Goal: Browse casually

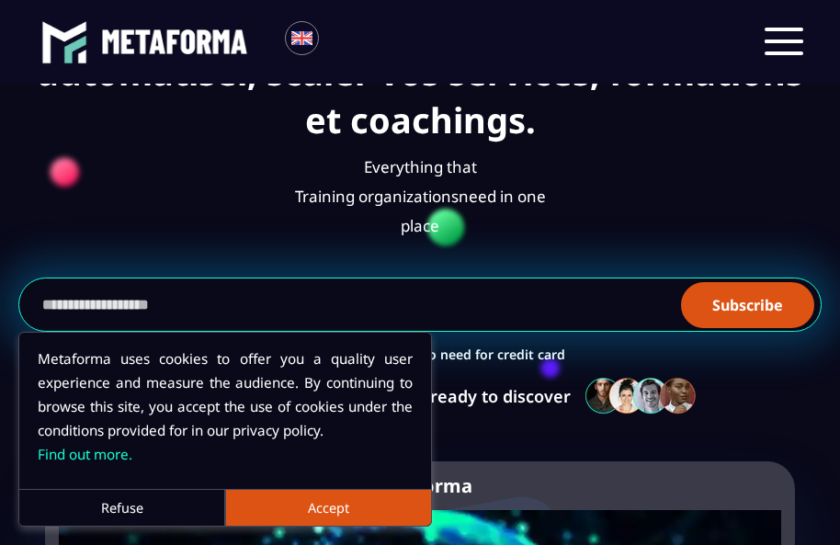
scroll to position [355, 0]
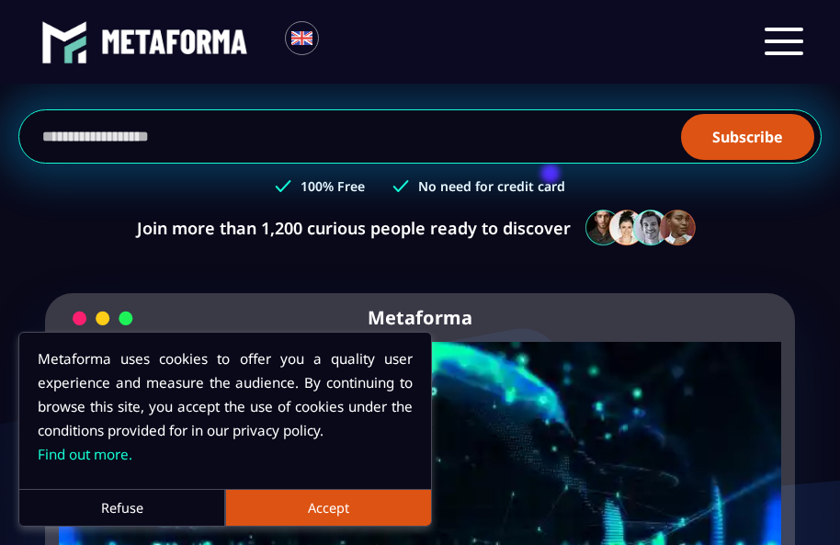
click at [313, 506] on button "Accept" at bounding box center [328, 507] width 206 height 37
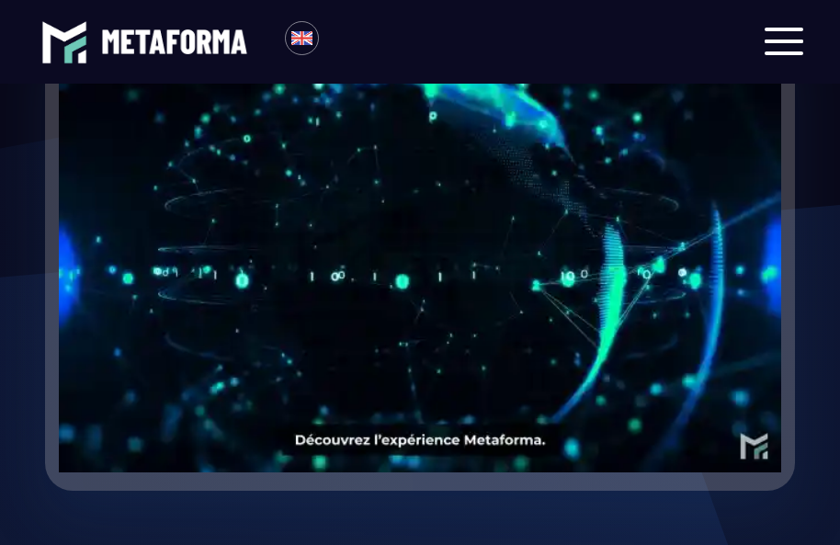
click at [415, 289] on video "Your browser does not support the video tag." at bounding box center [420, 246] width 723 height 361
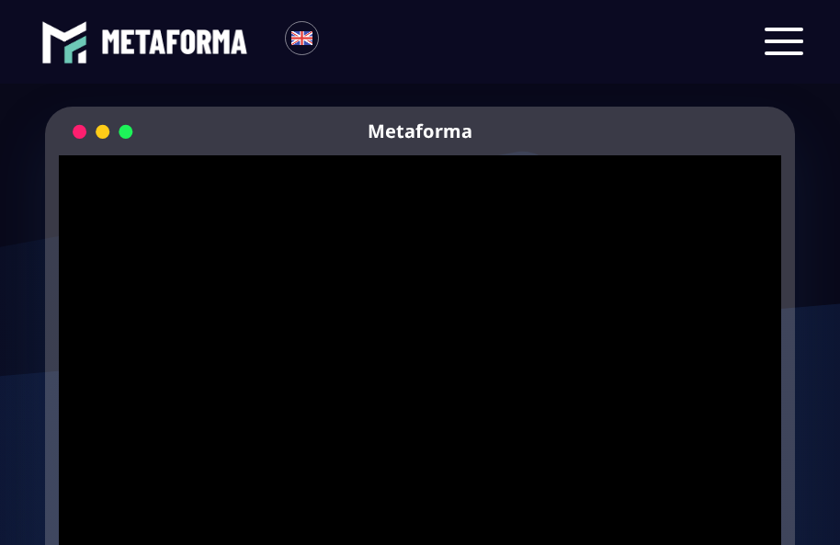
scroll to position [601, 0]
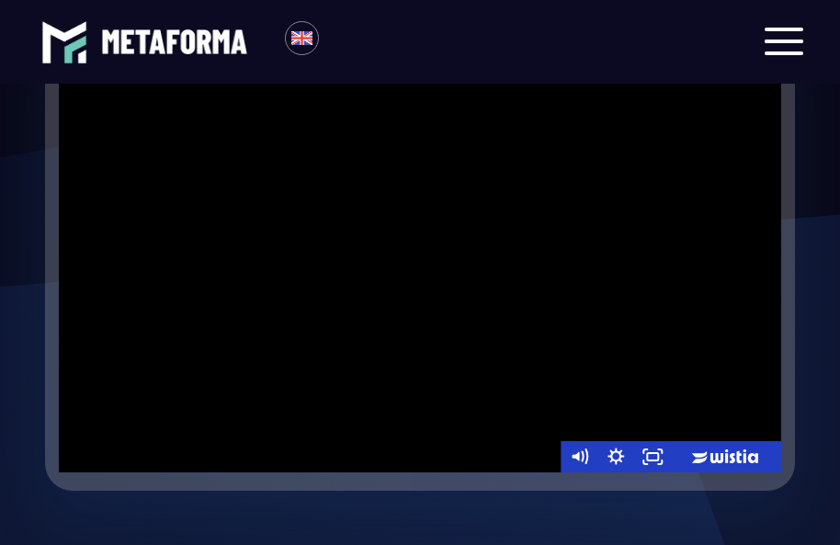
click at [526, 272] on div at bounding box center [420, 269] width 723 height 406
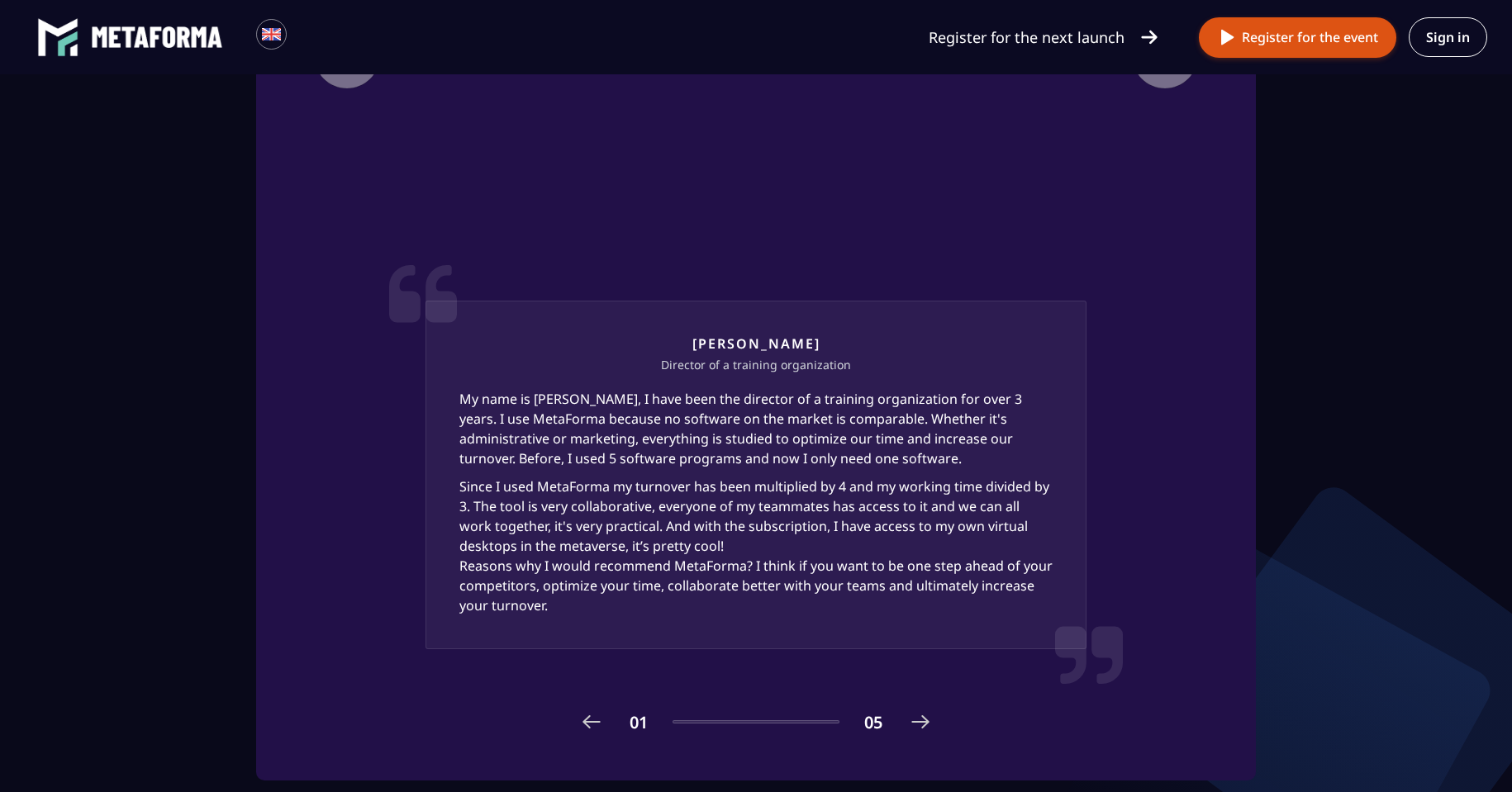
scroll to position [1789, 0]
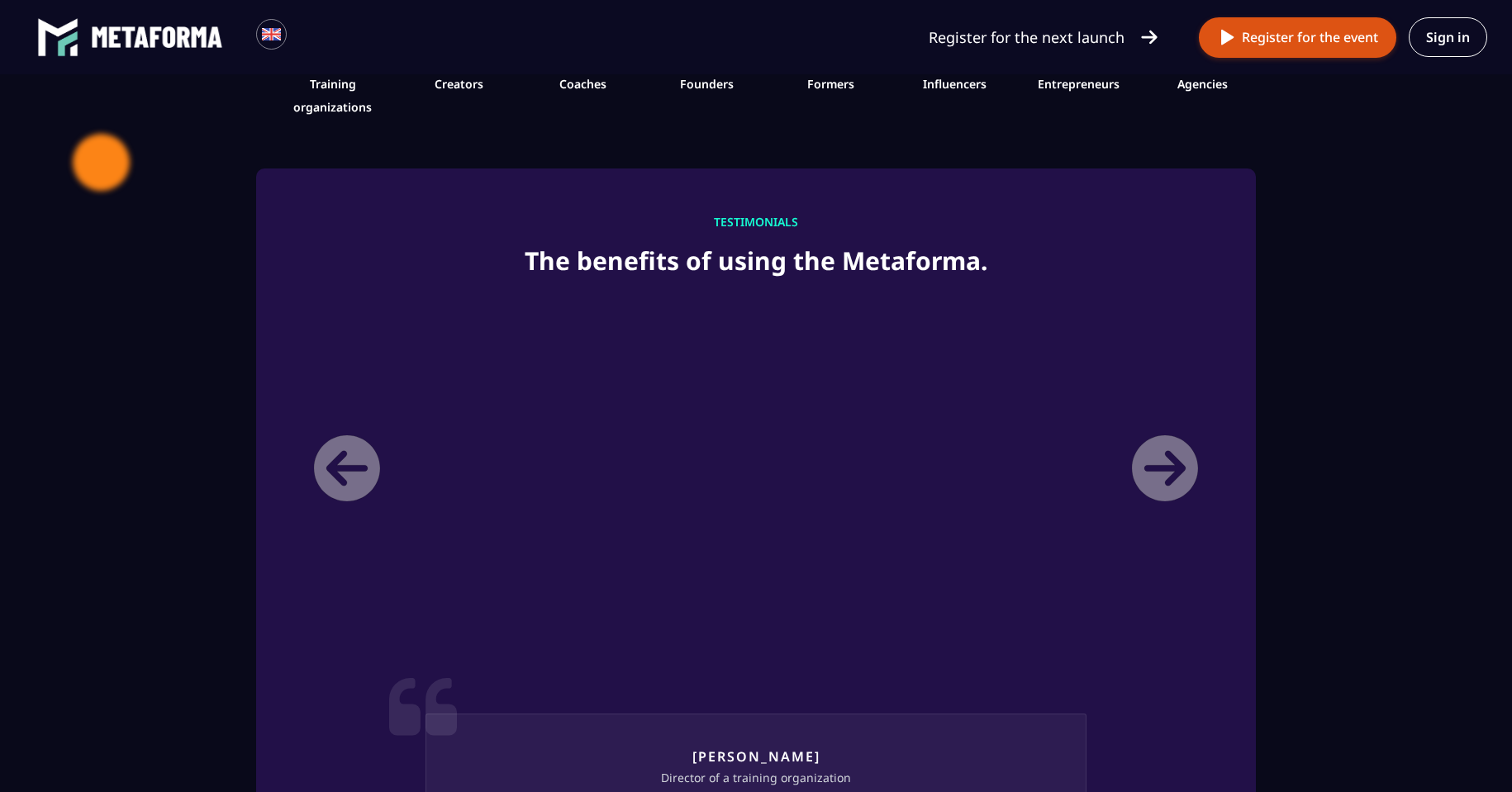
click at [755, 464] on li "Laura Director of a training organization My name is Laura, I have been the dir…" at bounding box center [756, 708] width 908 height 826
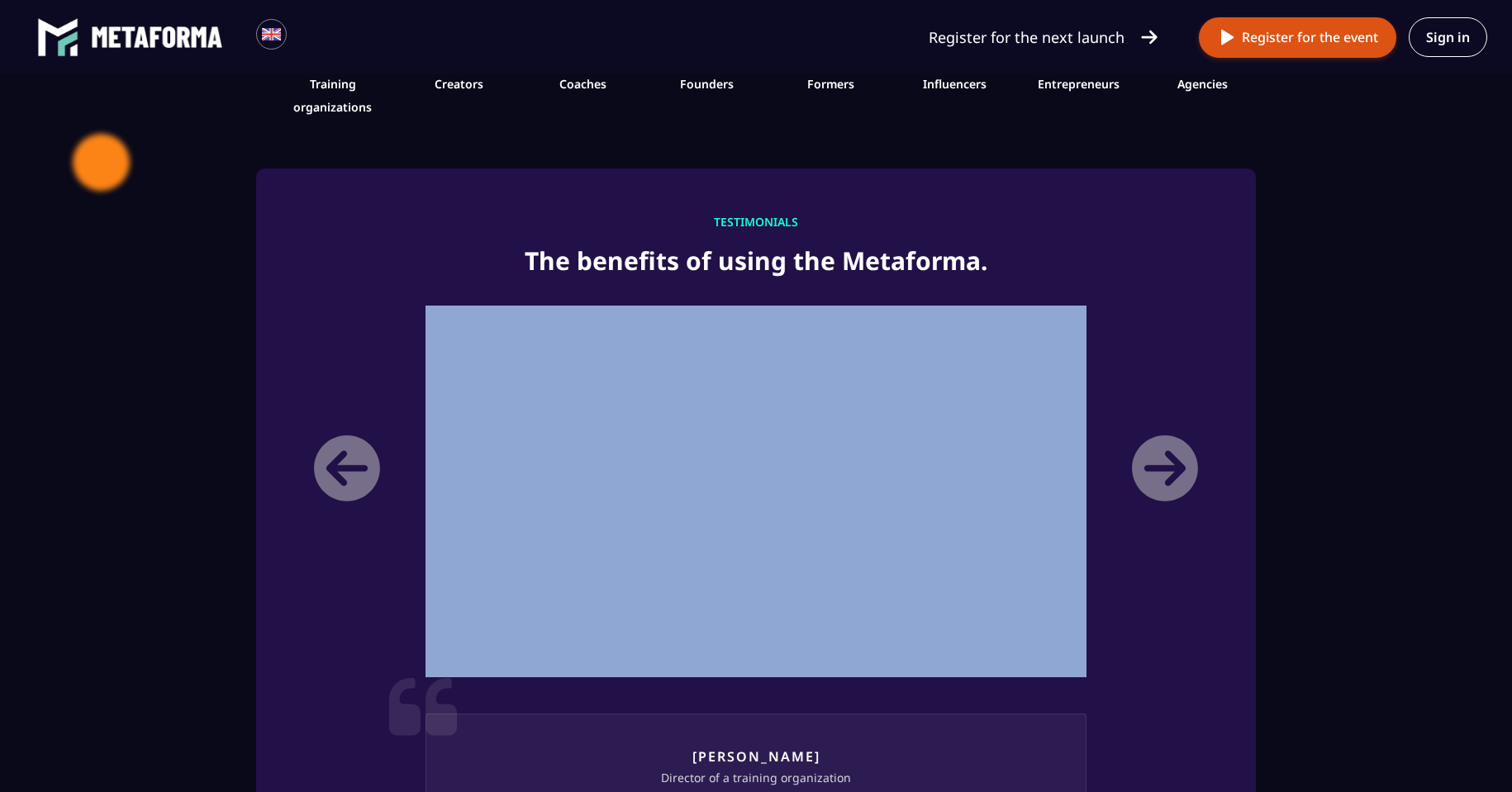
click at [755, 465] on li "Laura Director of a training organization My name is Laura, I have been the dir…" at bounding box center [756, 708] width 908 height 826
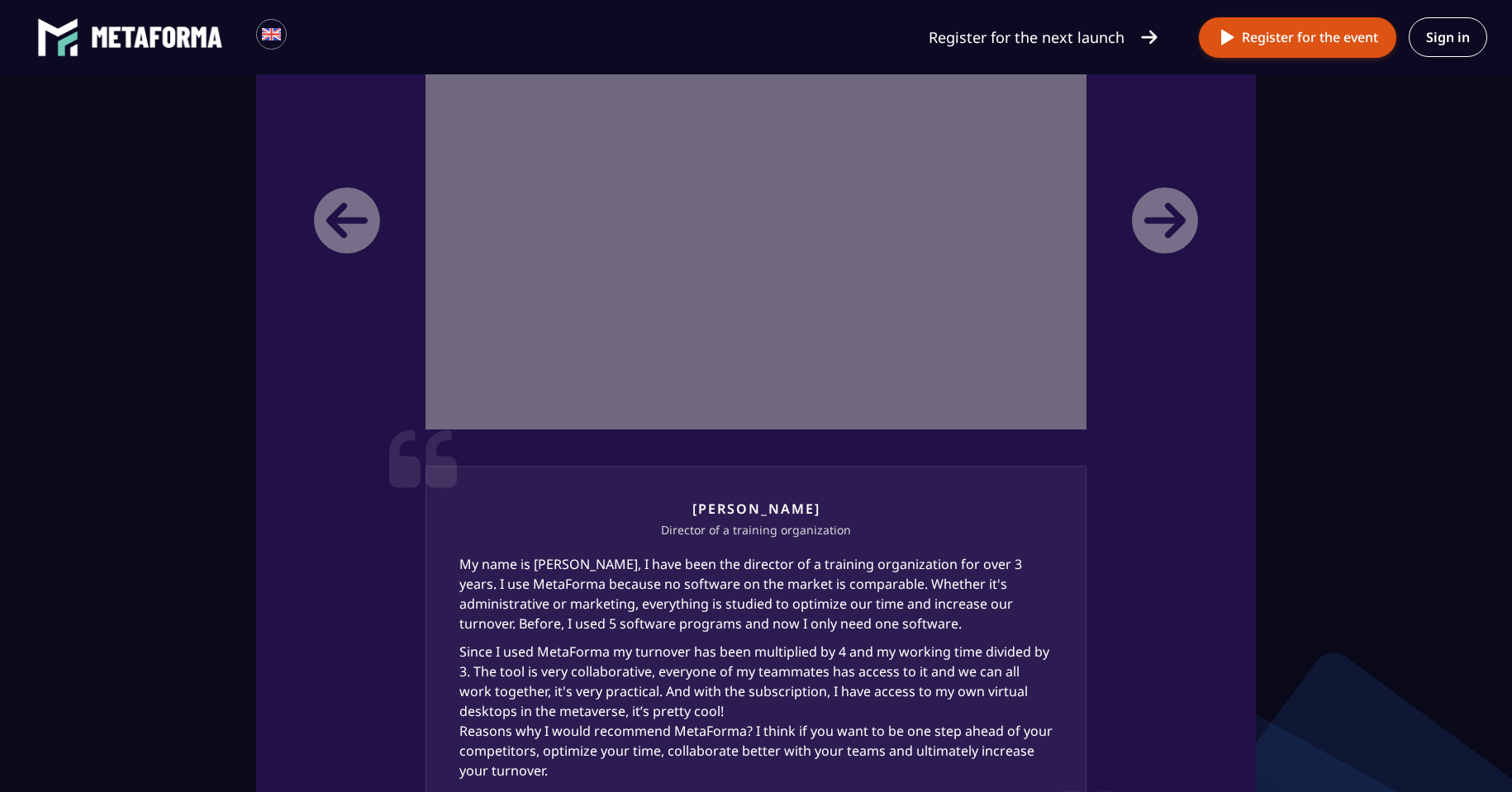
scroll to position [2202, 0]
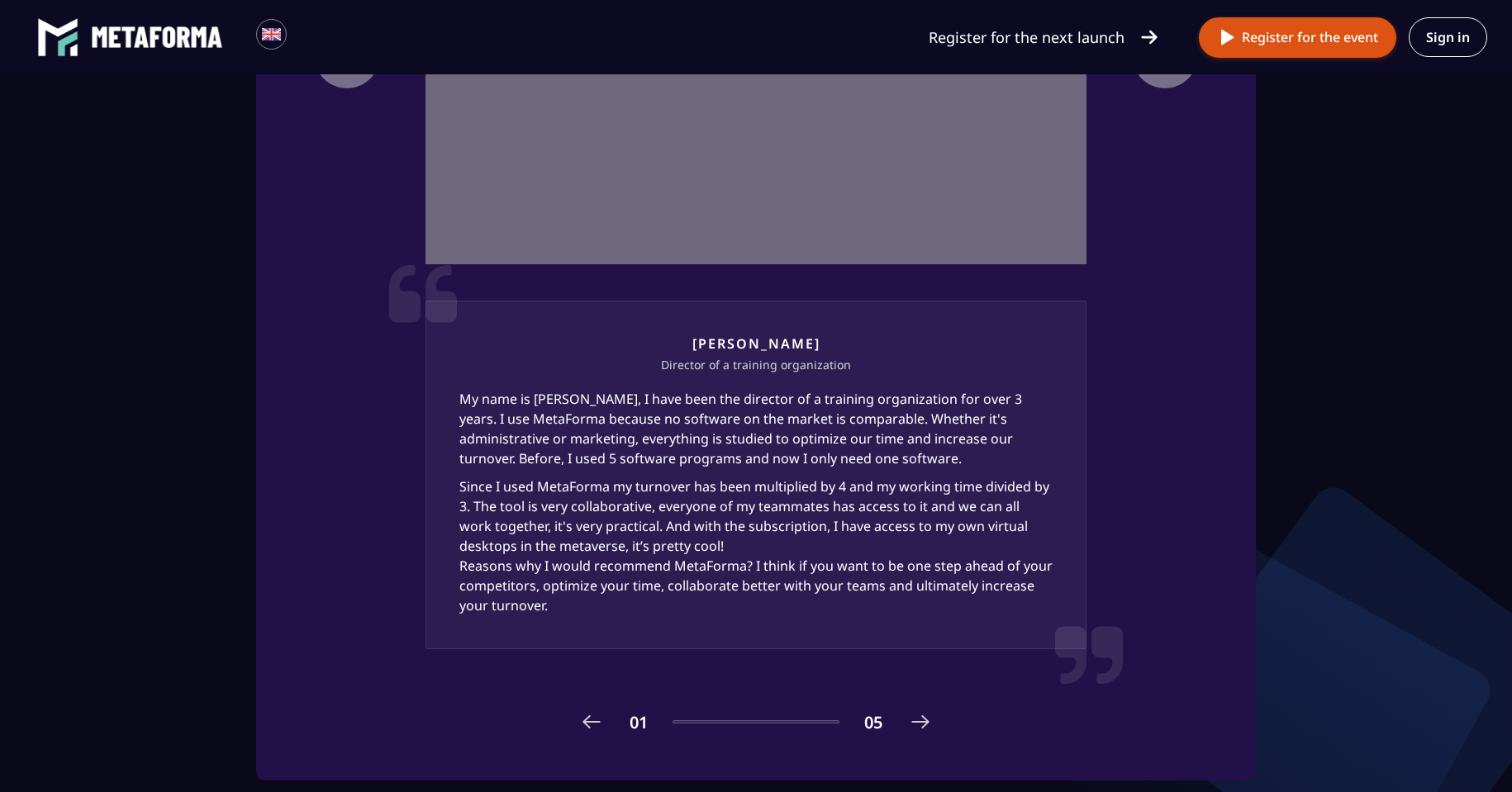
click at [755, 341] on h3 "Laura" at bounding box center [756, 343] width 594 height 18
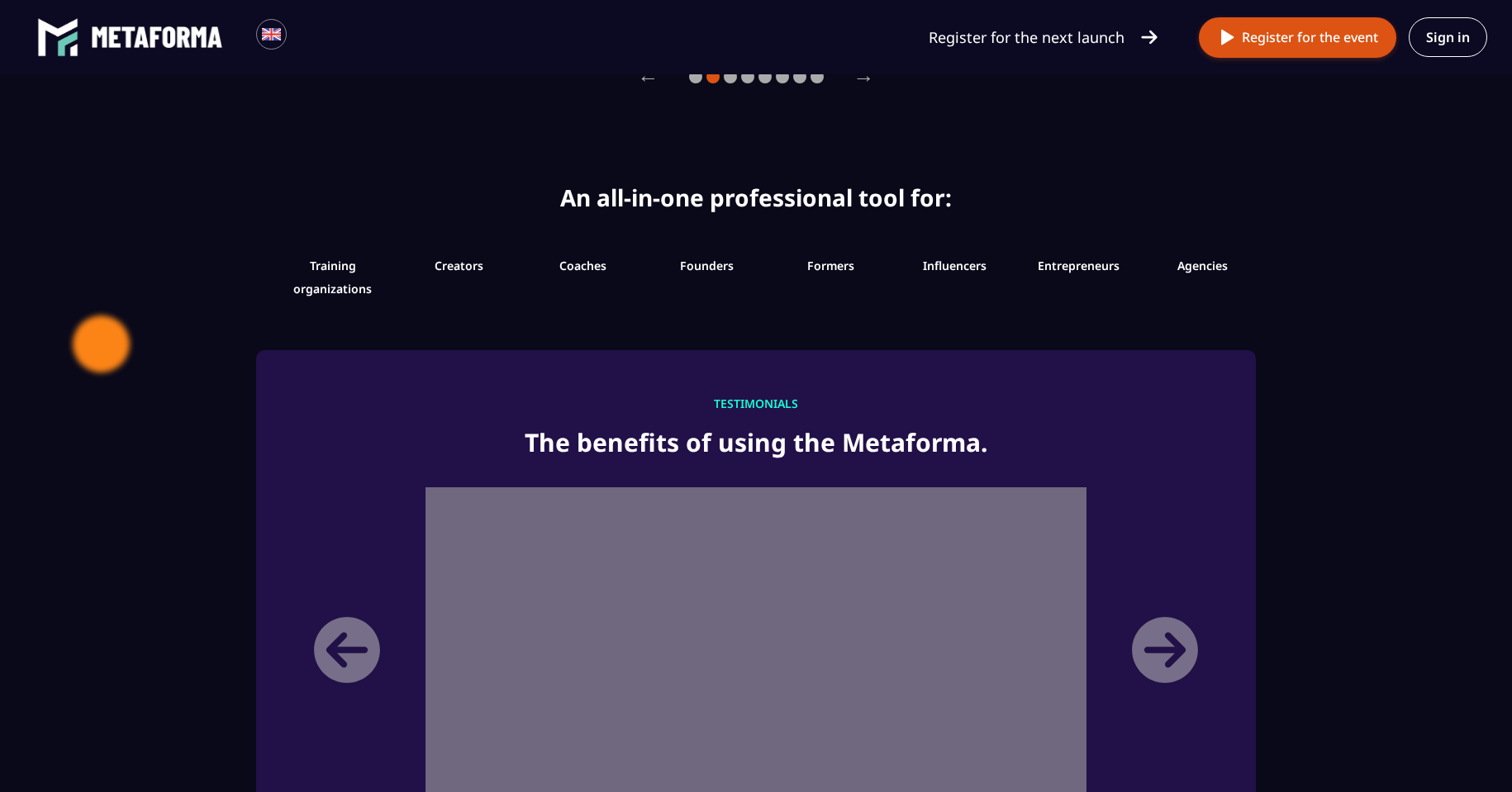
scroll to position [1375, 0]
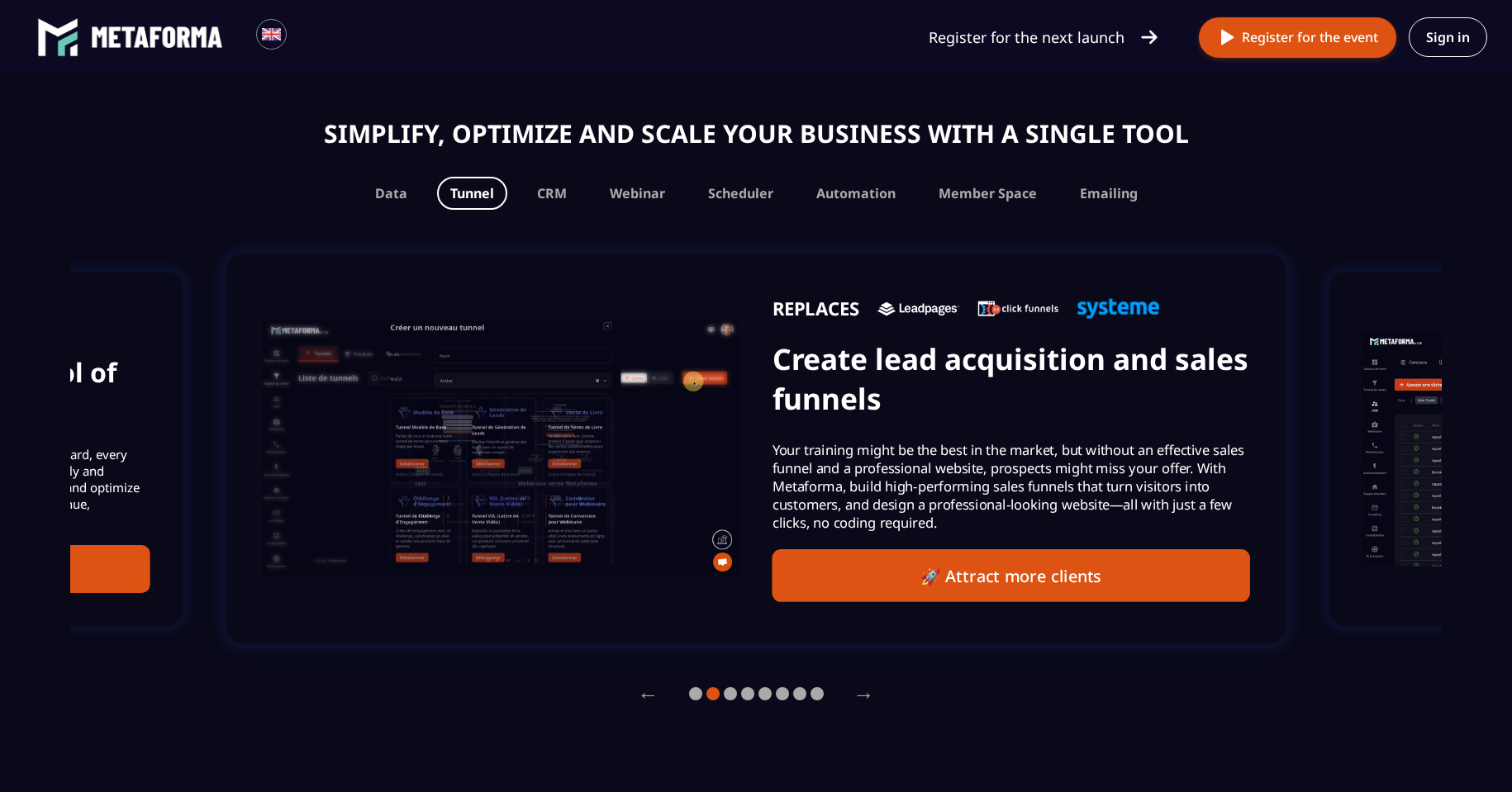
scroll to position [1156, 0]
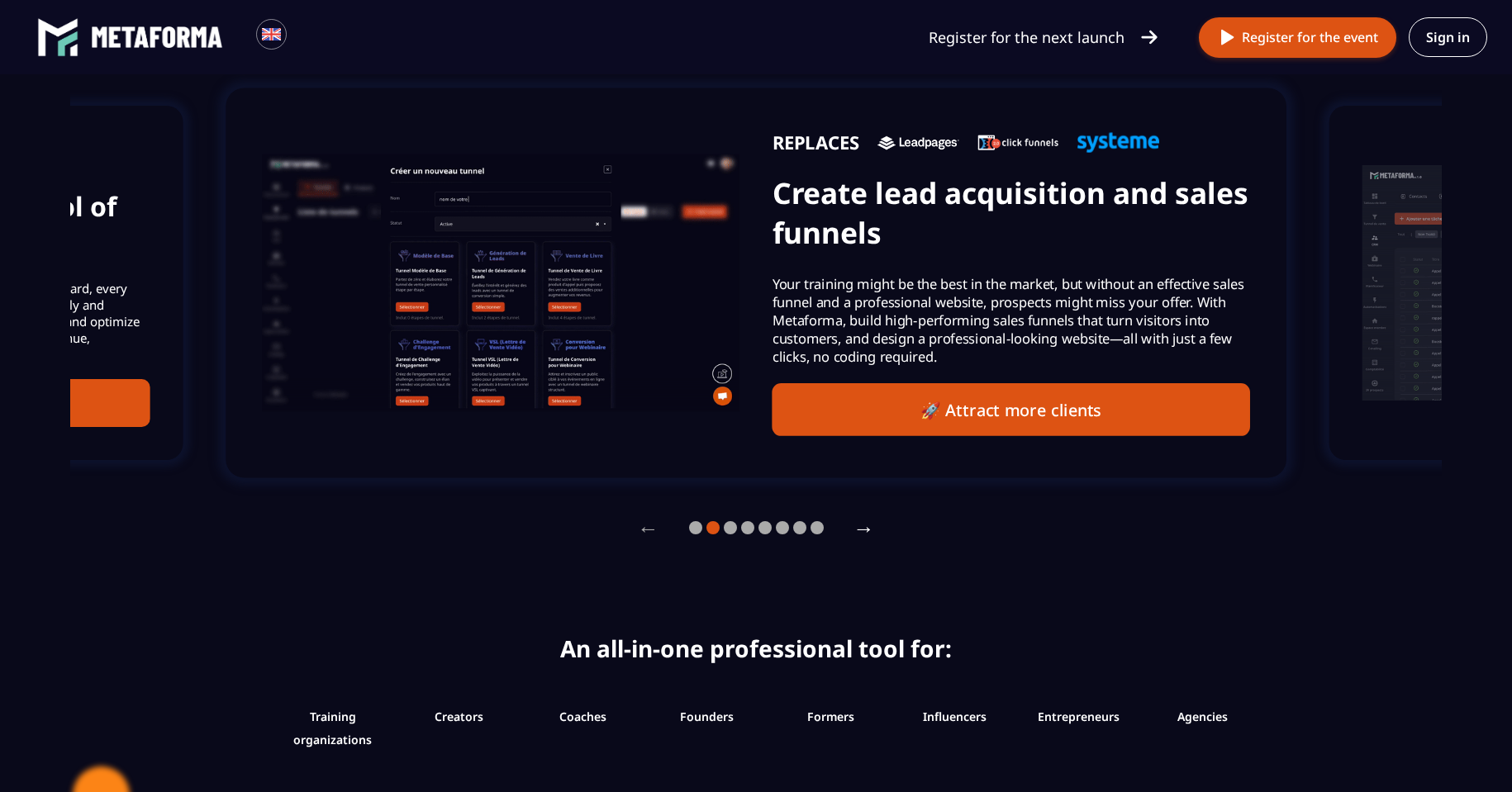
click at [863, 533] on button "→" at bounding box center [863, 528] width 48 height 45
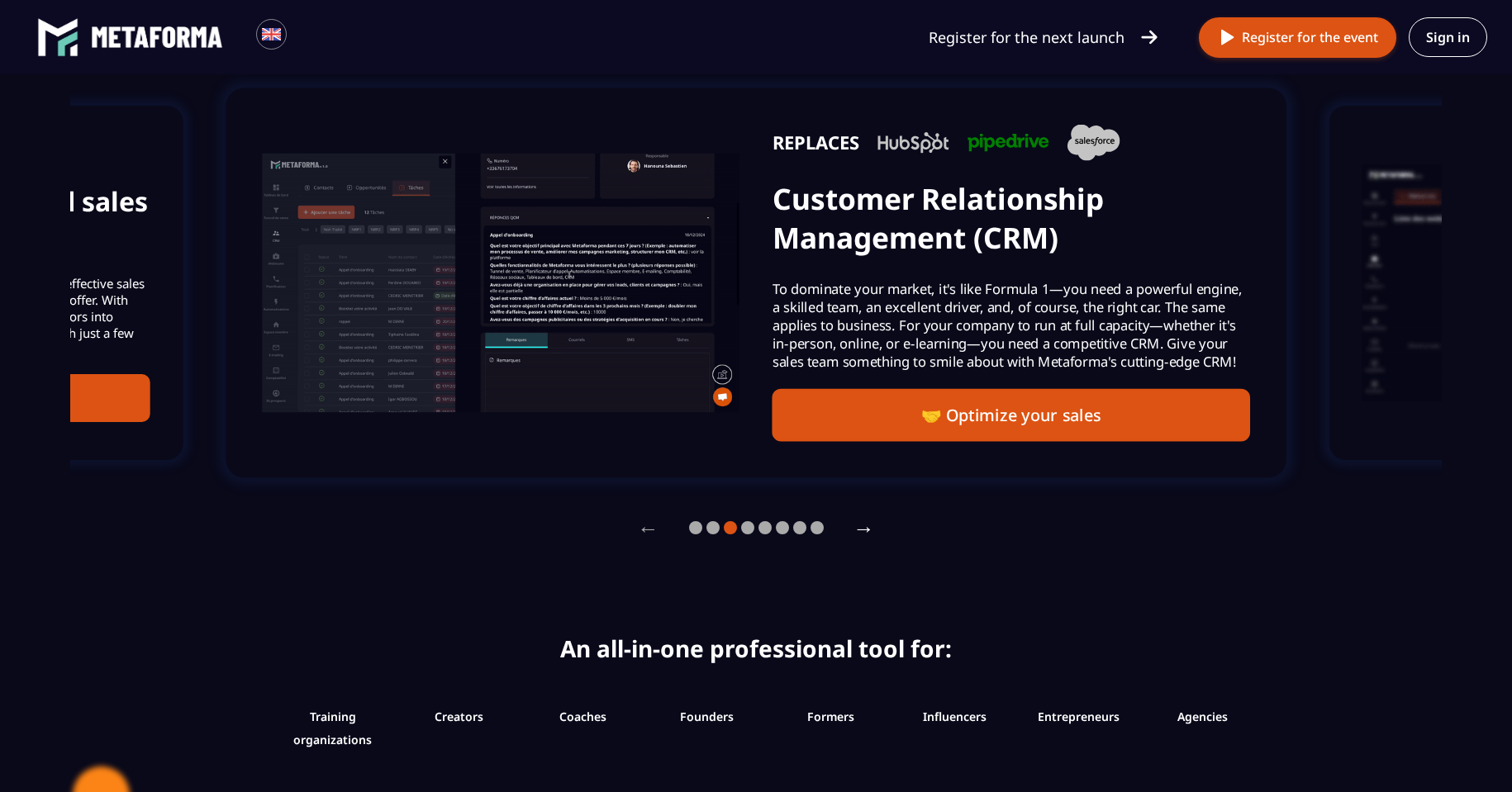
click at [863, 533] on button "→" at bounding box center [863, 528] width 48 height 45
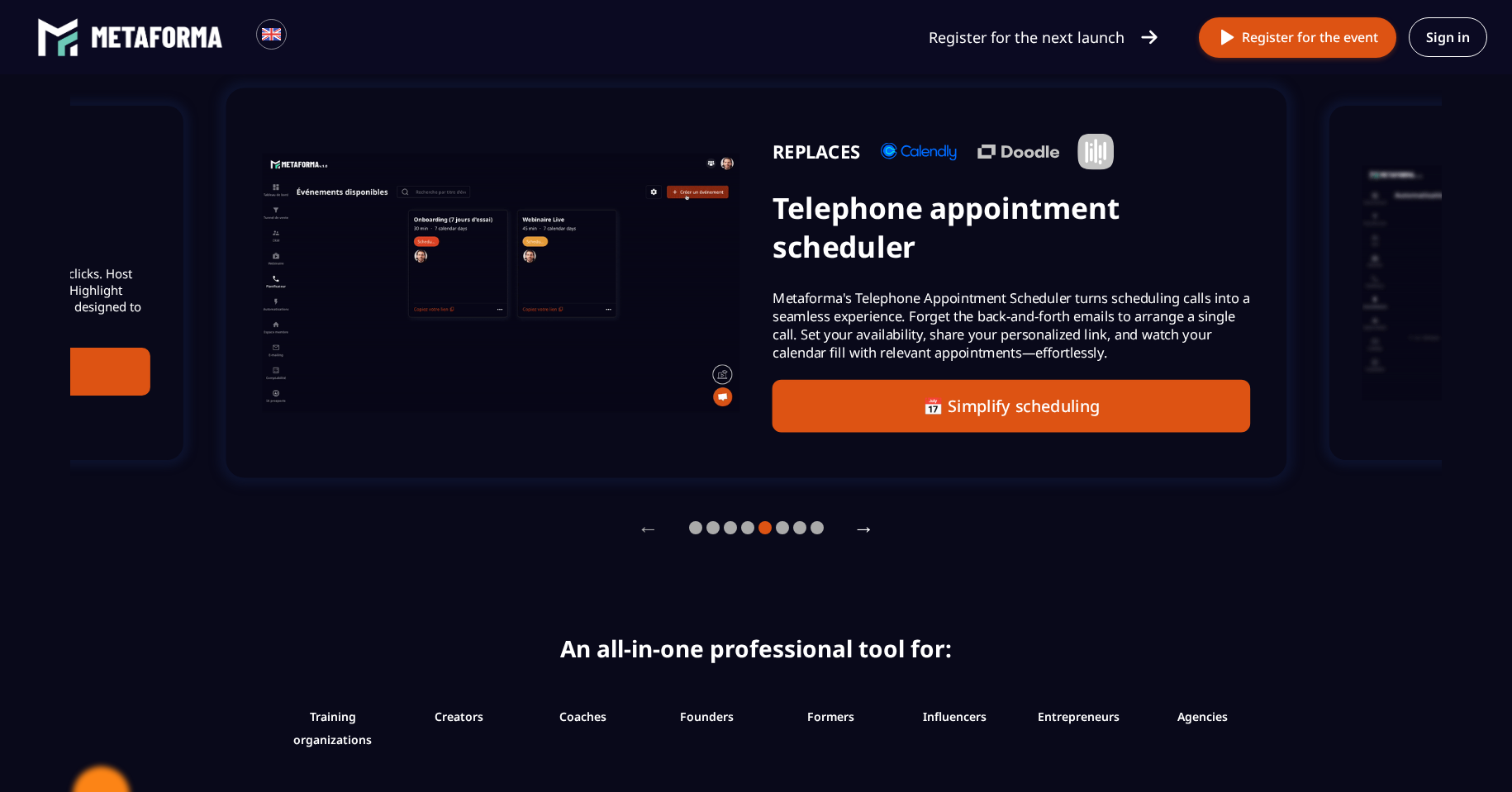
click at [865, 538] on button "→" at bounding box center [863, 528] width 48 height 45
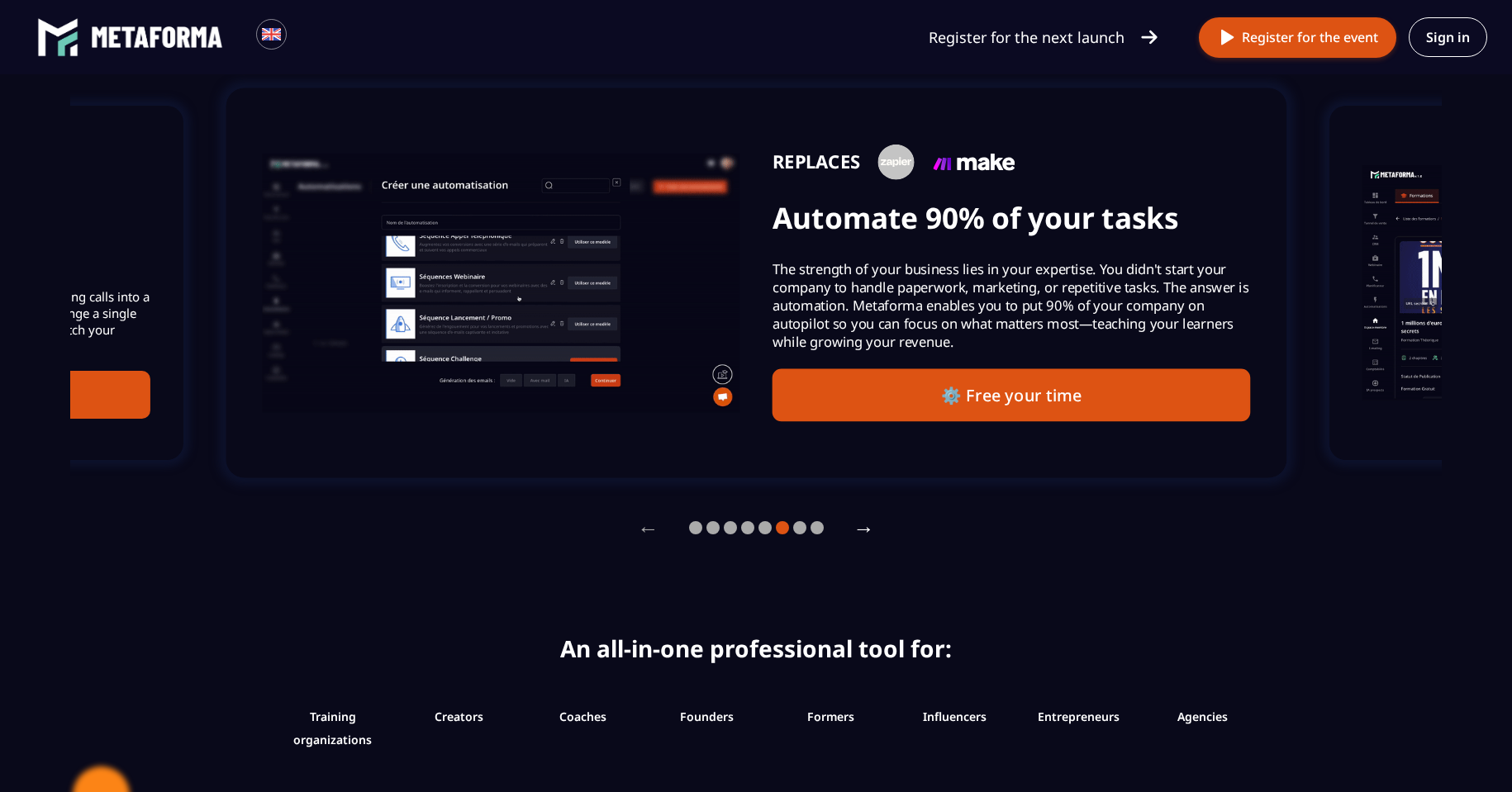
click at [865, 538] on button "→" at bounding box center [863, 528] width 48 height 45
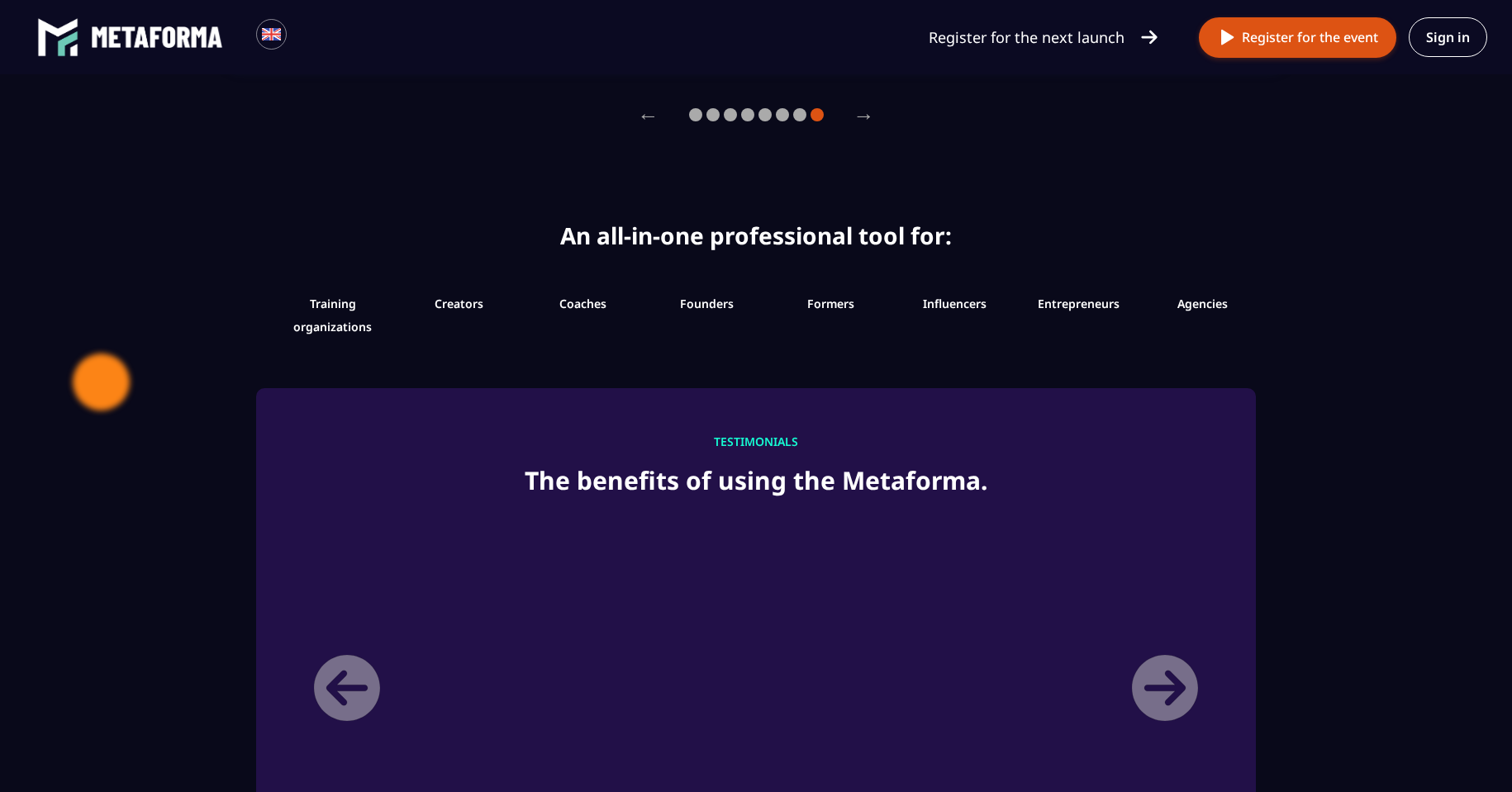
scroll to position [1817, 0]
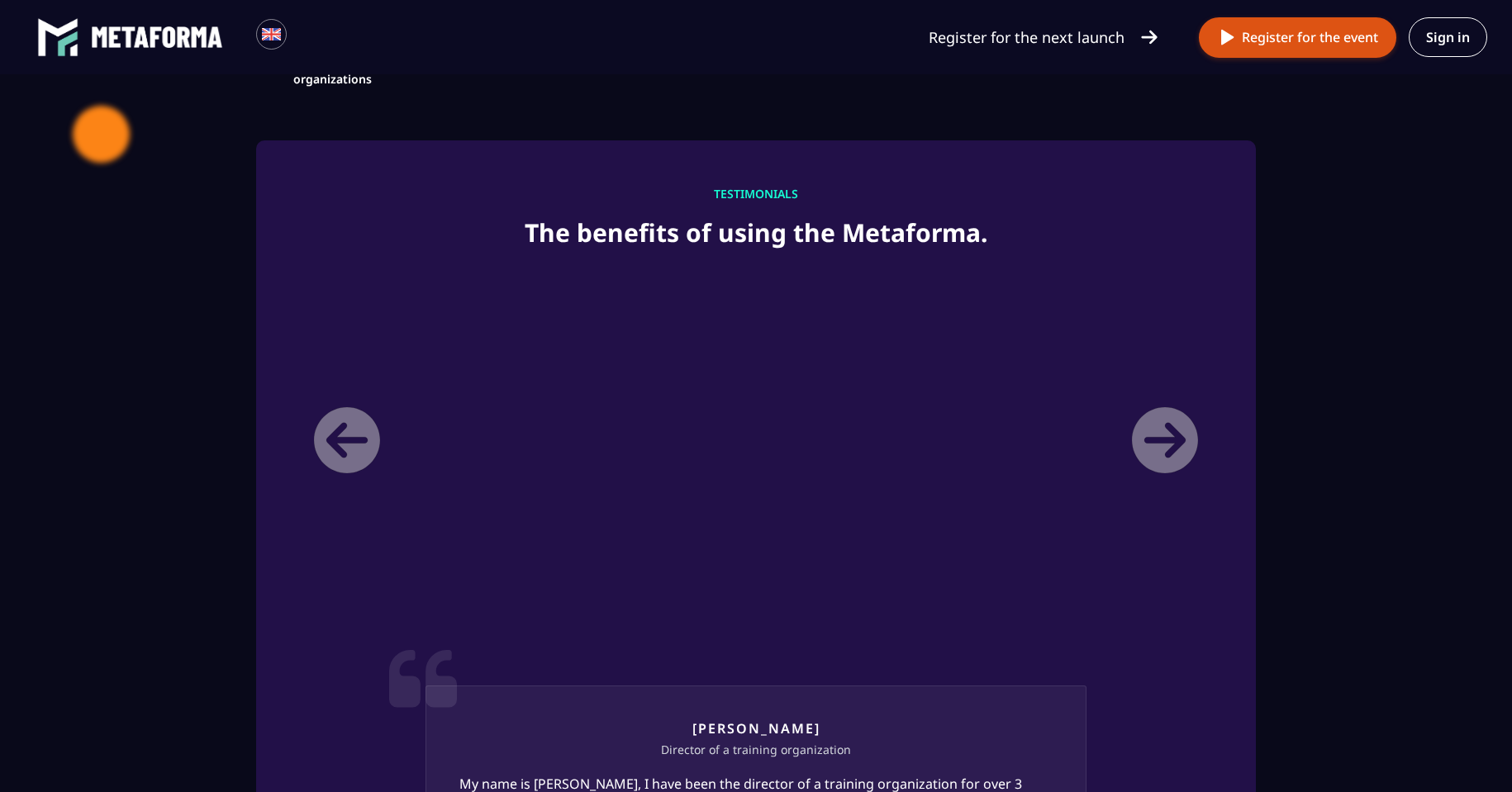
click at [1182, 452] on li "Laura Director of a training organization My name is Laura, I have been the dir…" at bounding box center [756, 681] width 908 height 826
click at [1157, 460] on li "Laura Director of a training organization My name is Laura, I have been the dir…" at bounding box center [756, 681] width 908 height 826
drag, startPoint x: 667, startPoint y: 692, endPoint x: 523, endPoint y: 687, distance: 144.1
click at [523, 687] on li "Laura Director of a training organization My name is Laura, I have been the dir…" at bounding box center [751, 681] width 908 height 826
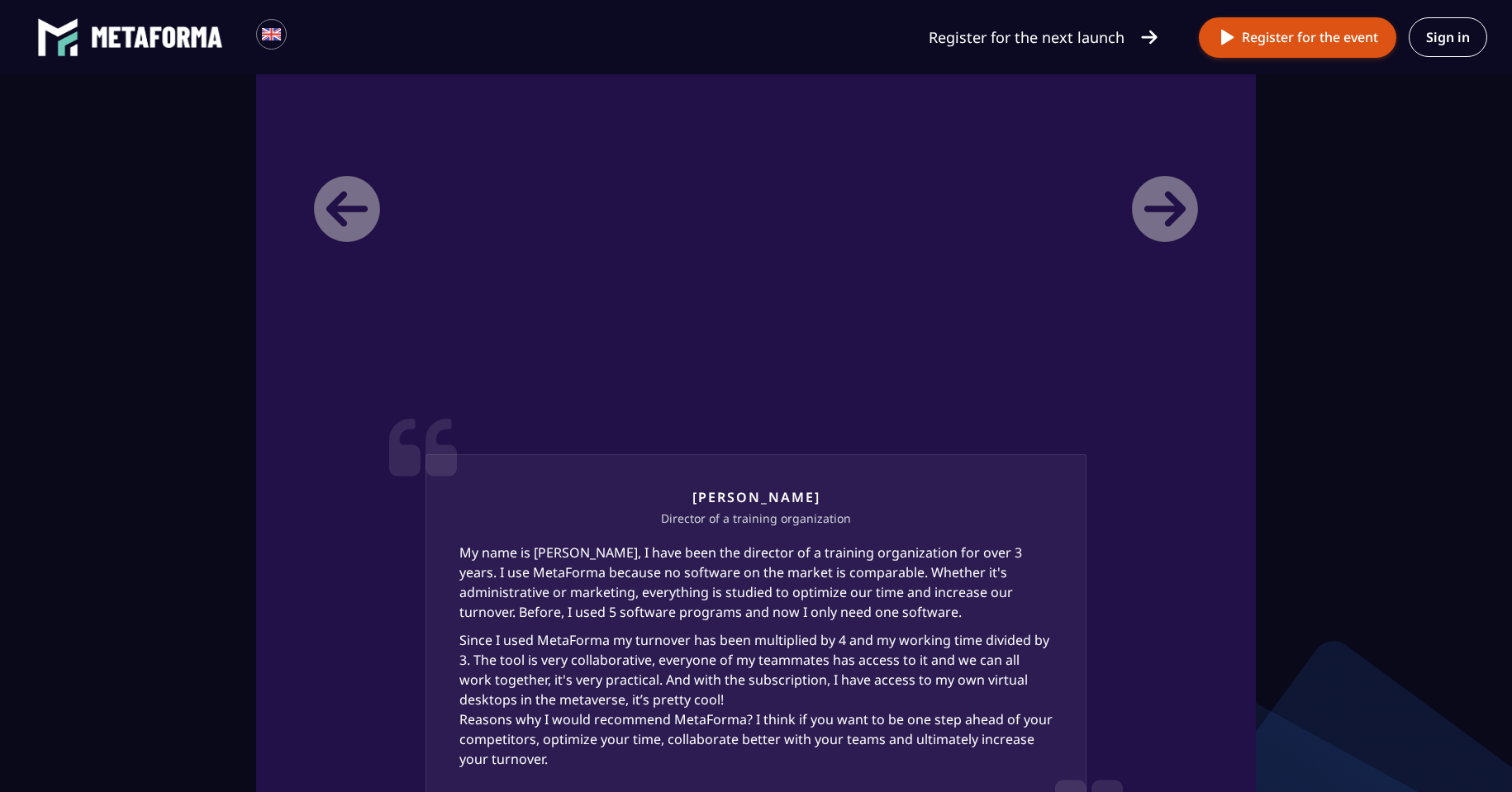
scroll to position [2064, 0]
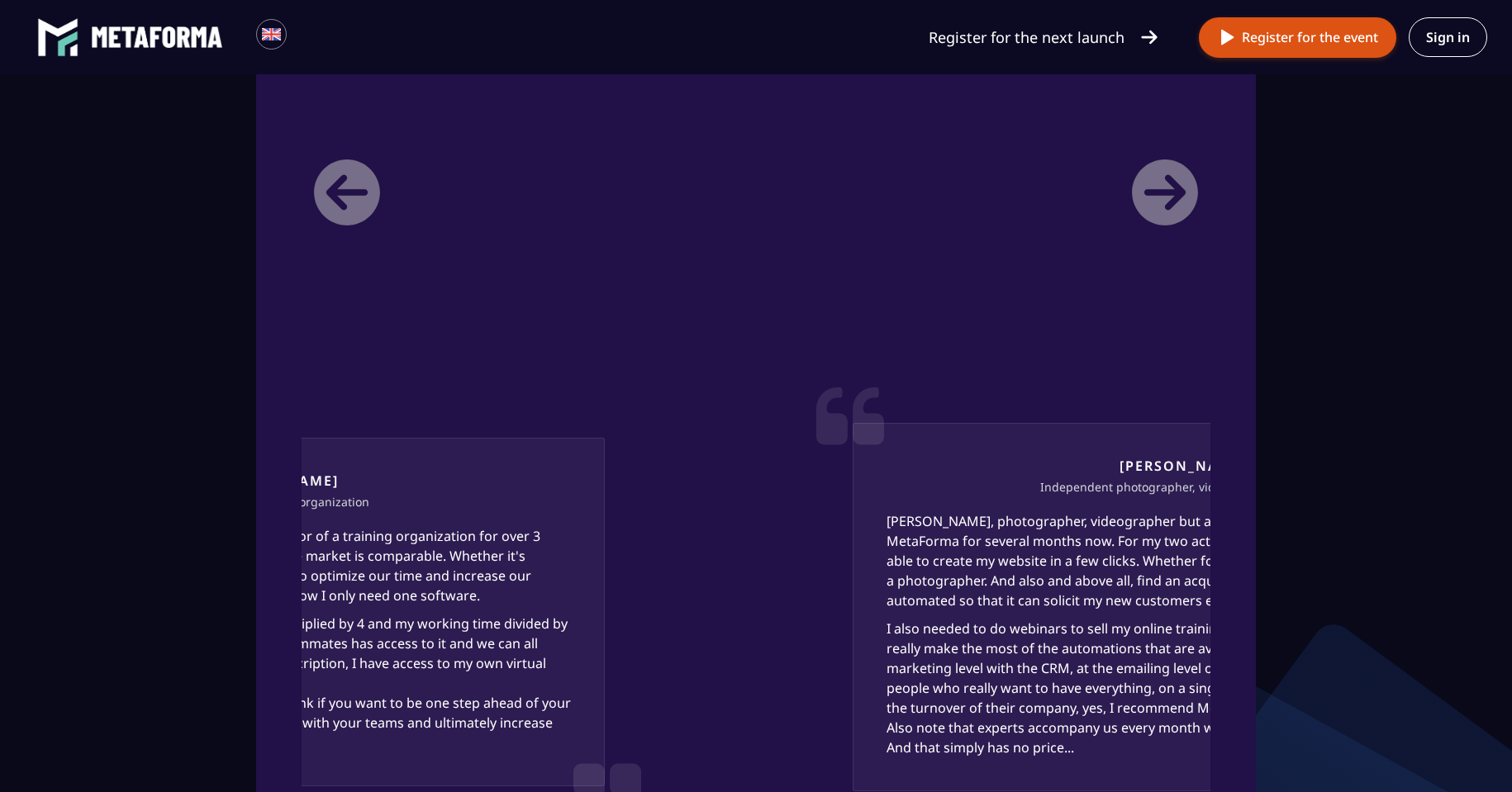
drag, startPoint x: 369, startPoint y: 499, endPoint x: 308, endPoint y: 489, distance: 61.8
click at [326, 492] on div "Laura Director of a training organization My name is Laura, I have been the dir…" at bounding box center [274, 612] width 661 height 349
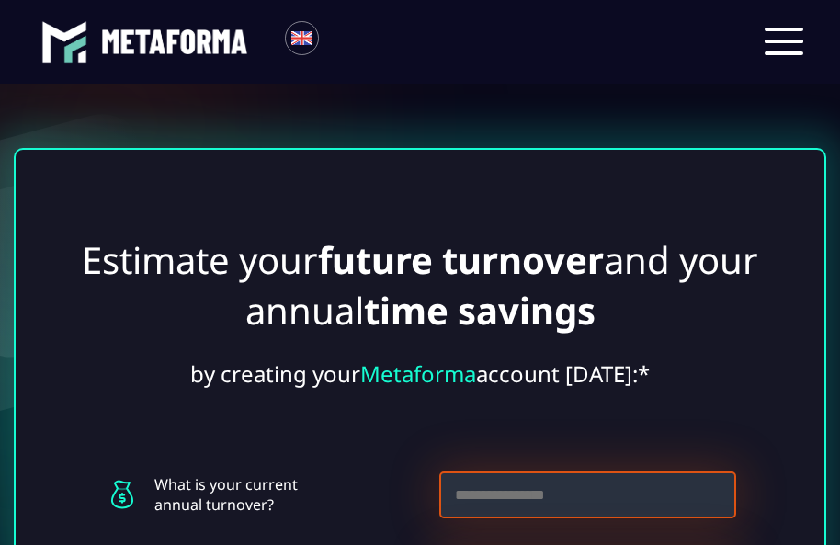
scroll to position [6252, 0]
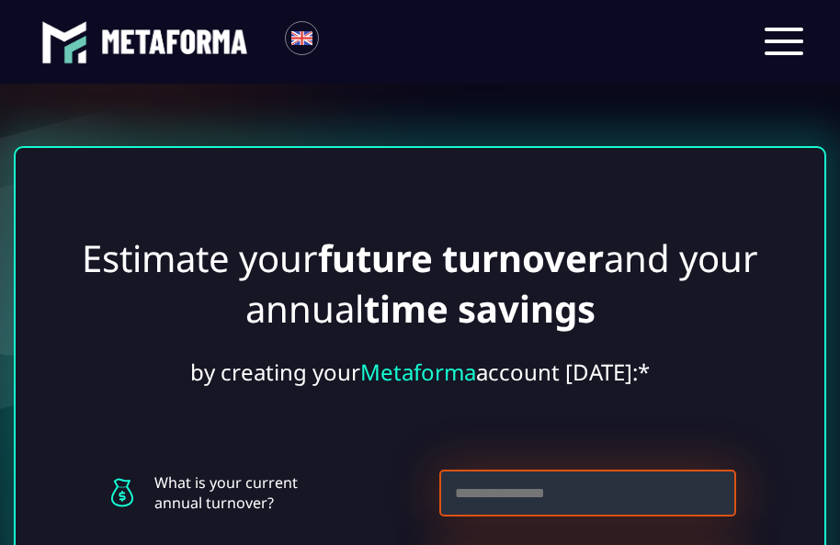
click at [561, 283] on strong "time savings" at bounding box center [479, 308] width 231 height 51
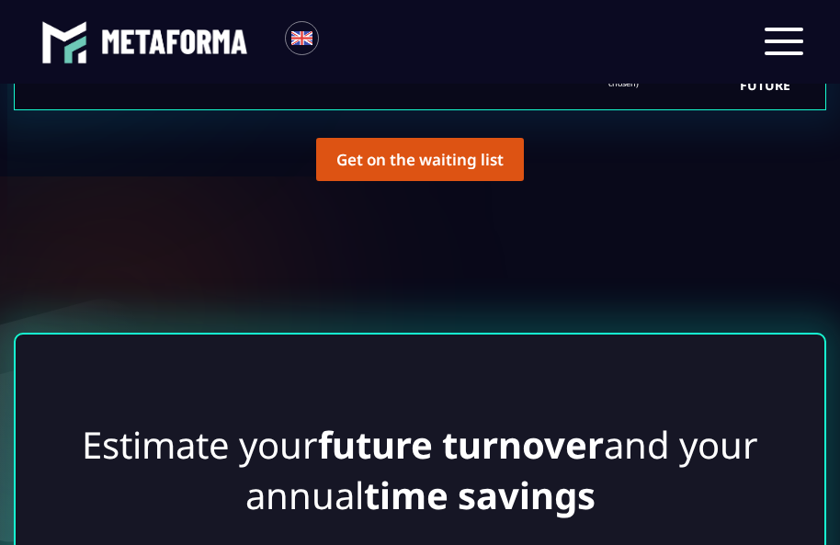
scroll to position [5823, 0]
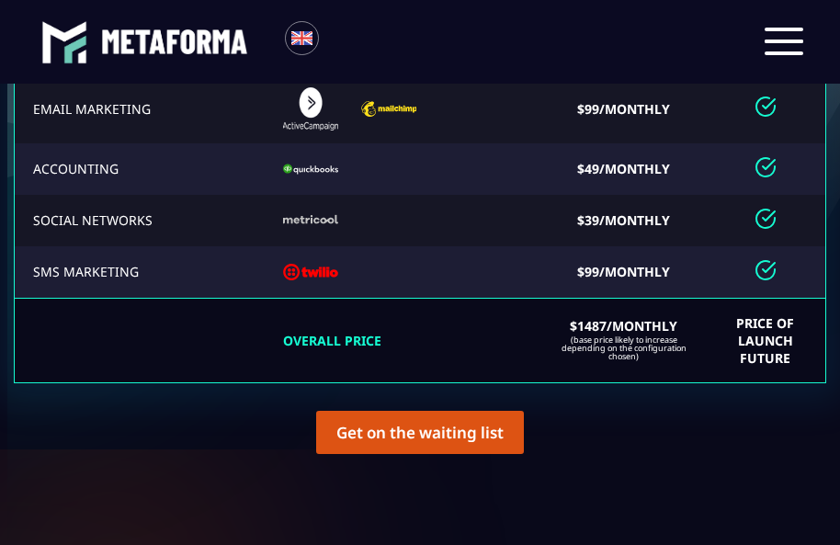
click at [789, 27] on div at bounding box center [783, 41] width 57 height 47
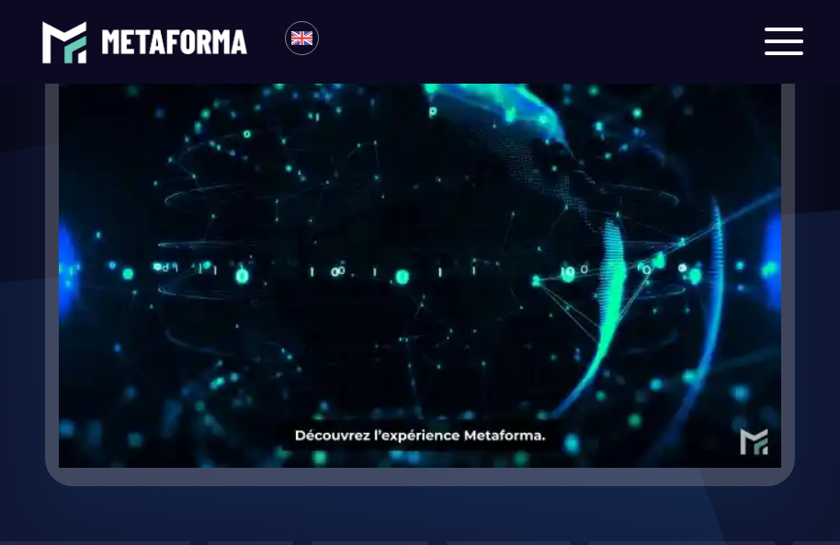
scroll to position [620, 0]
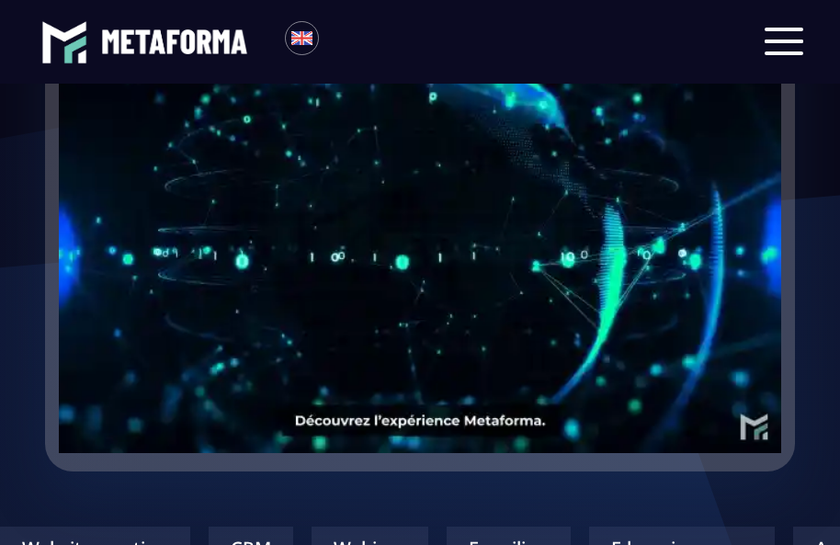
click at [466, 276] on video "Your browser does not support the video tag." at bounding box center [420, 227] width 723 height 361
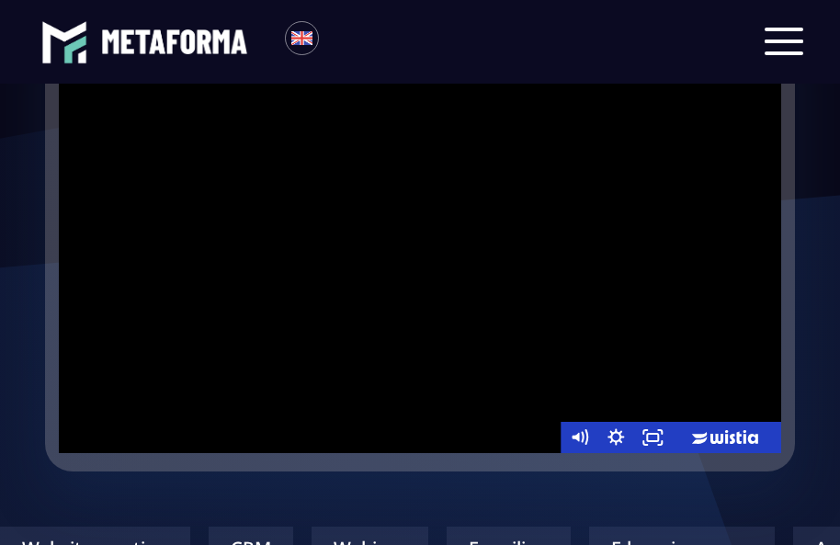
click at [456, 257] on div at bounding box center [420, 250] width 723 height 406
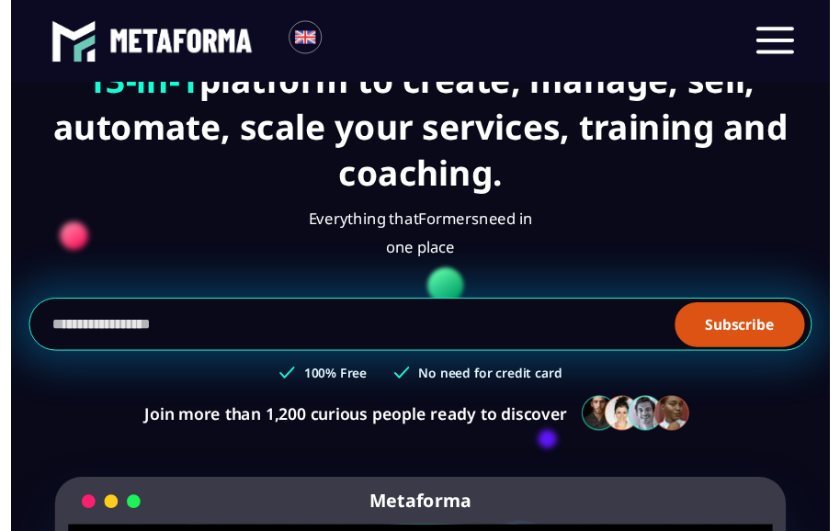
scroll to position [0, 0]
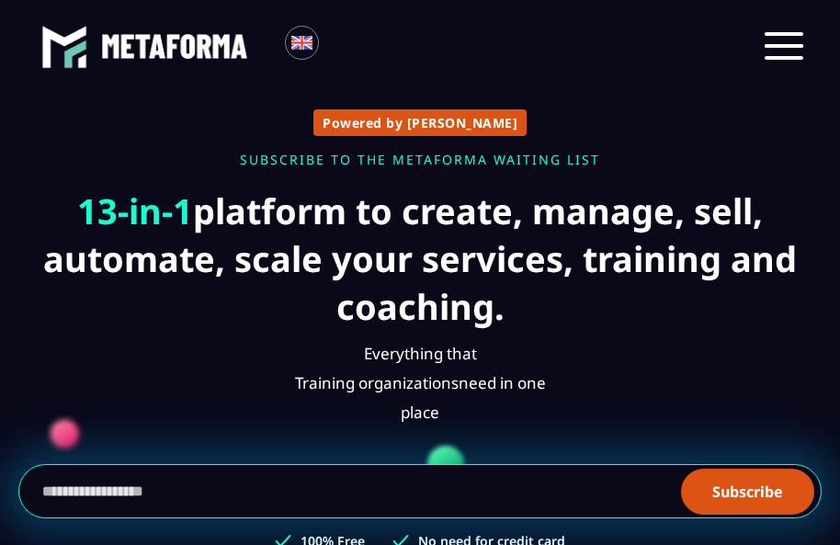
click at [775, 66] on div at bounding box center [783, 46] width 57 height 47
click at [774, 51] on div at bounding box center [783, 46] width 39 height 28
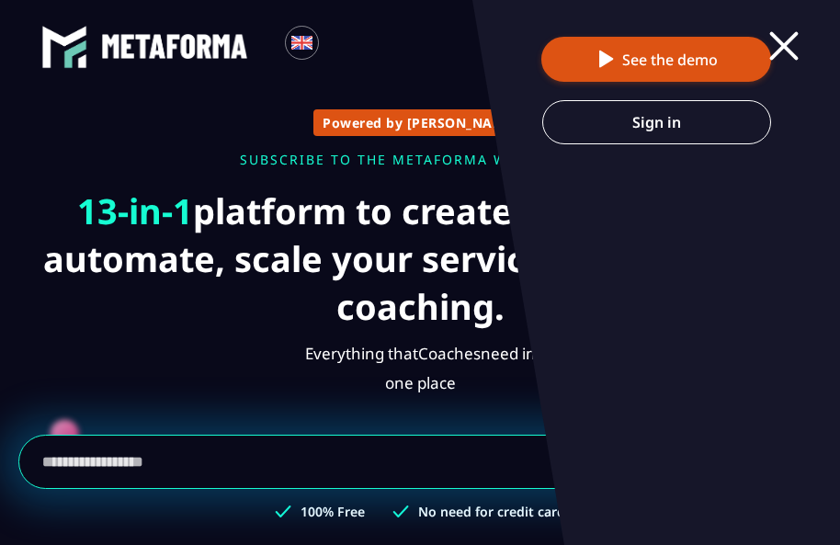
click at [784, 37] on div at bounding box center [783, 46] width 39 height 28
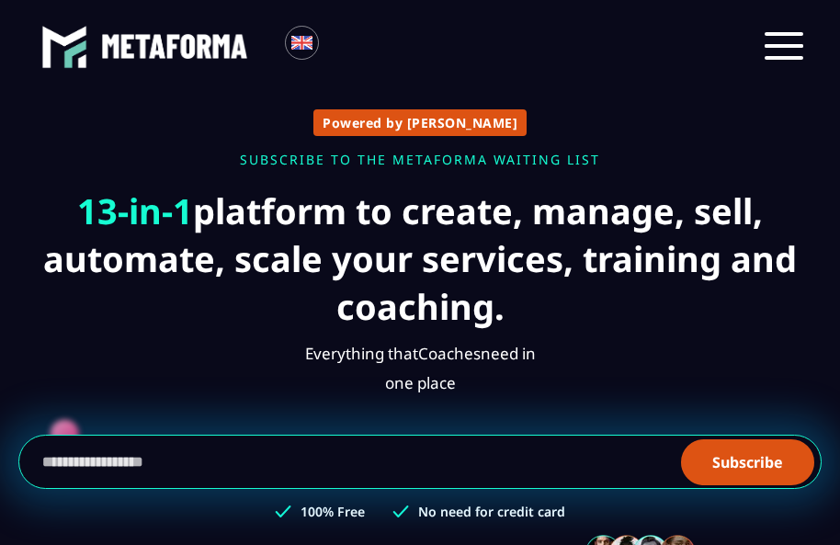
click at [793, 43] on div at bounding box center [783, 46] width 39 height 28
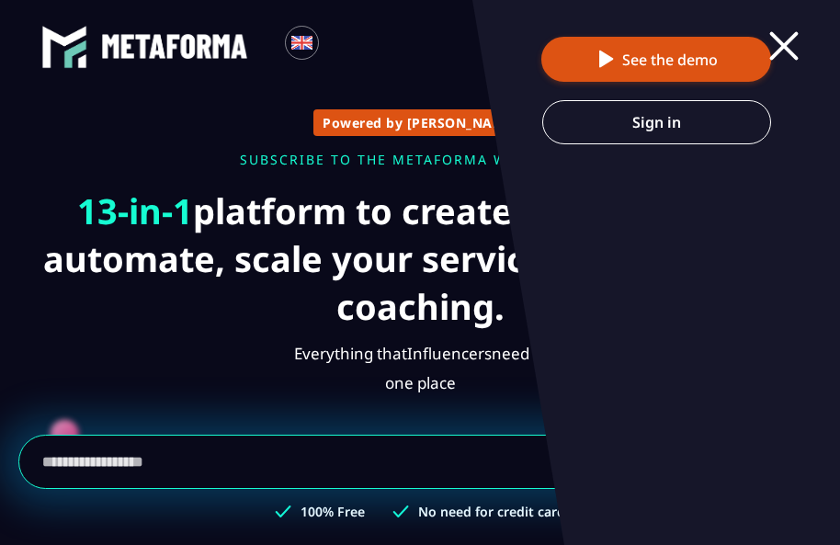
click at [792, 43] on div at bounding box center [783, 46] width 39 height 28
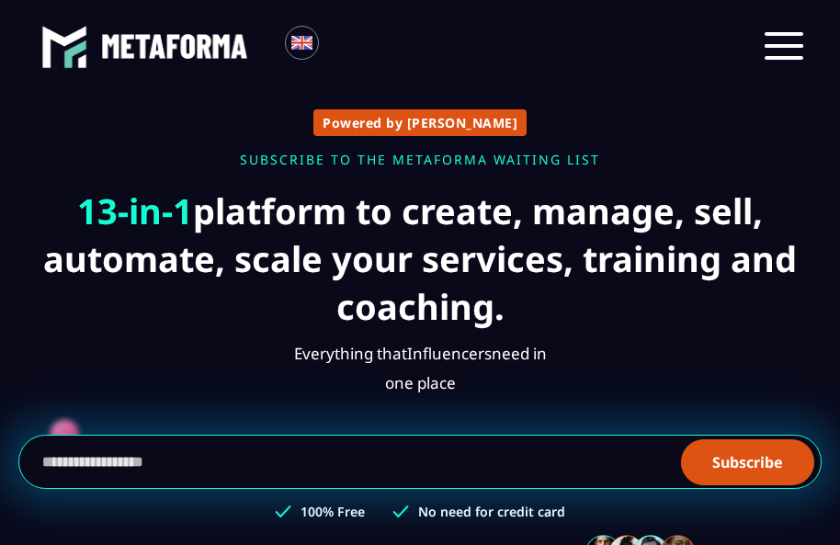
click at [792, 43] on div at bounding box center [783, 46] width 39 height 28
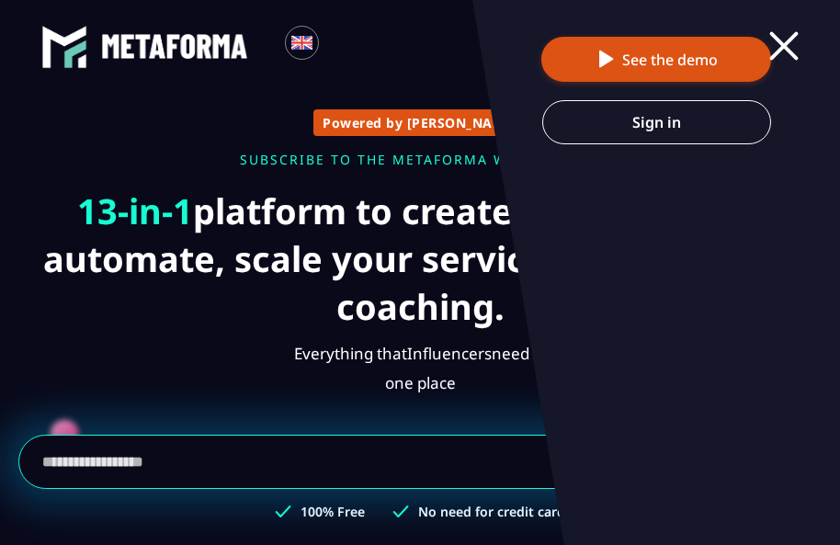
click at [792, 43] on div at bounding box center [783, 46] width 39 height 28
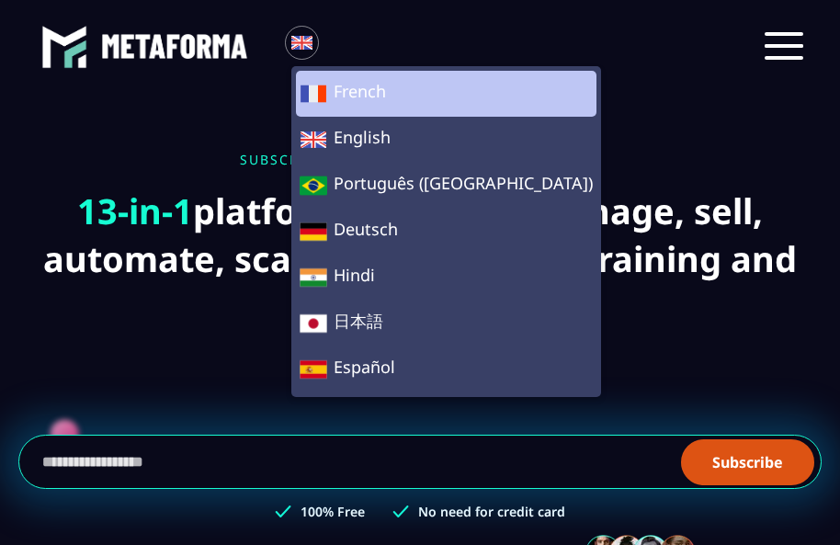
click at [419, 105] on span "French" at bounding box center [445, 94] width 293 height 28
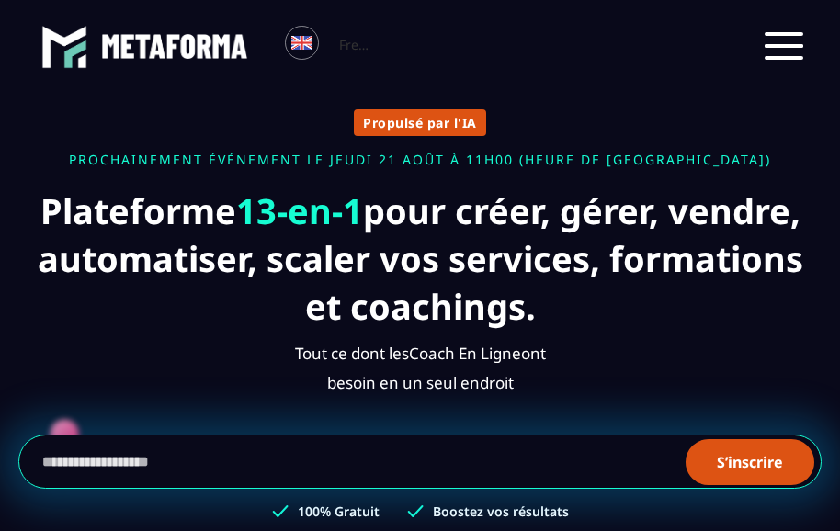
scroll to position [79, 0]
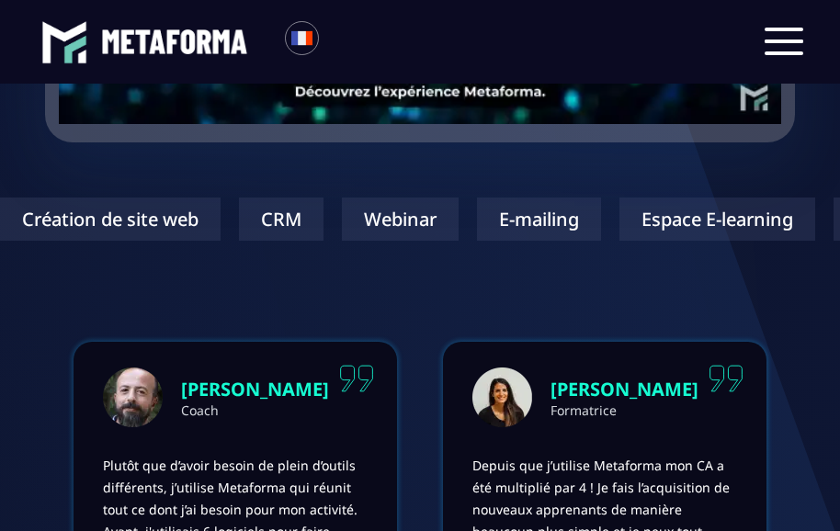
scroll to position [1286, 0]
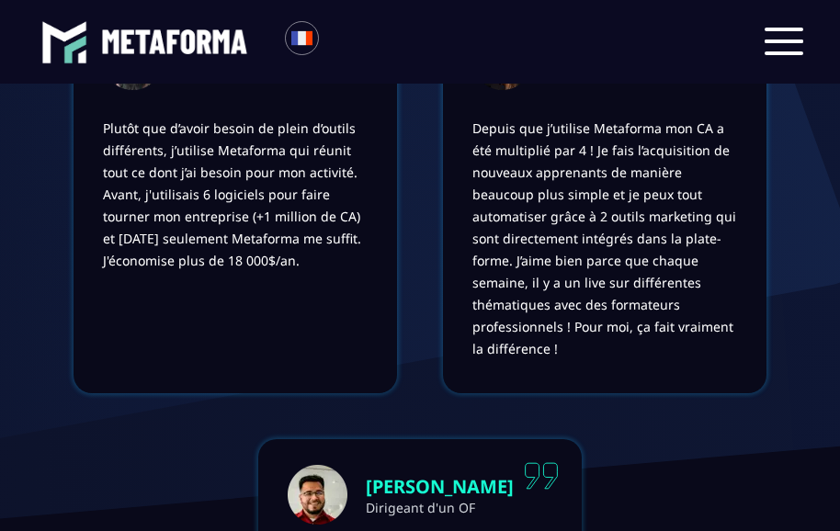
drag, startPoint x: 637, startPoint y: 259, endPoint x: 647, endPoint y: 256, distance: 10.5
